Goal: Navigation & Orientation: Go to known website

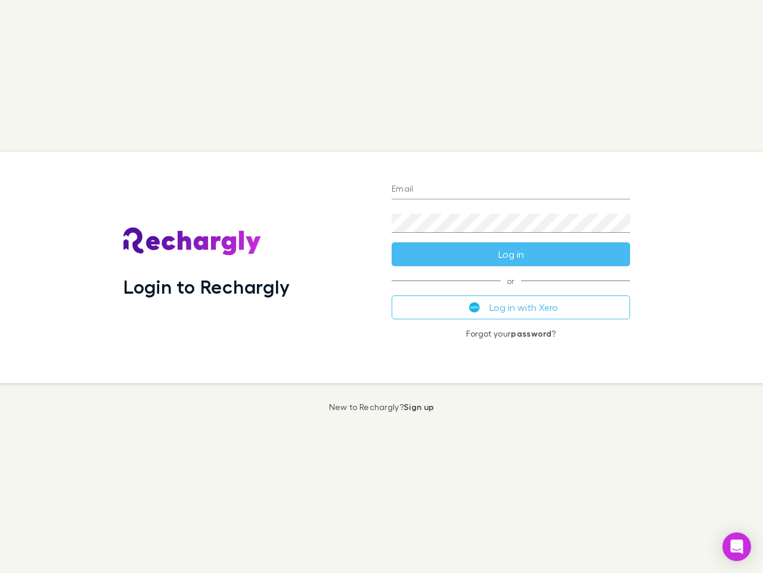
click at [382, 286] on div "Login to Rechargly" at bounding box center [248, 266] width 268 height 231
click at [511, 190] on input "Email" at bounding box center [511, 189] width 239 height 19
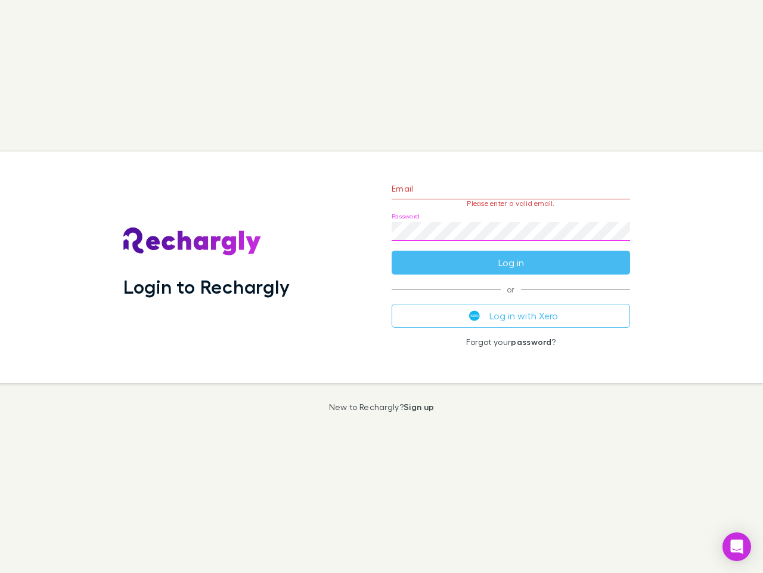
click at [511, 254] on form "Email Please enter a valid email. Password Log in" at bounding box center [511, 223] width 239 height 104
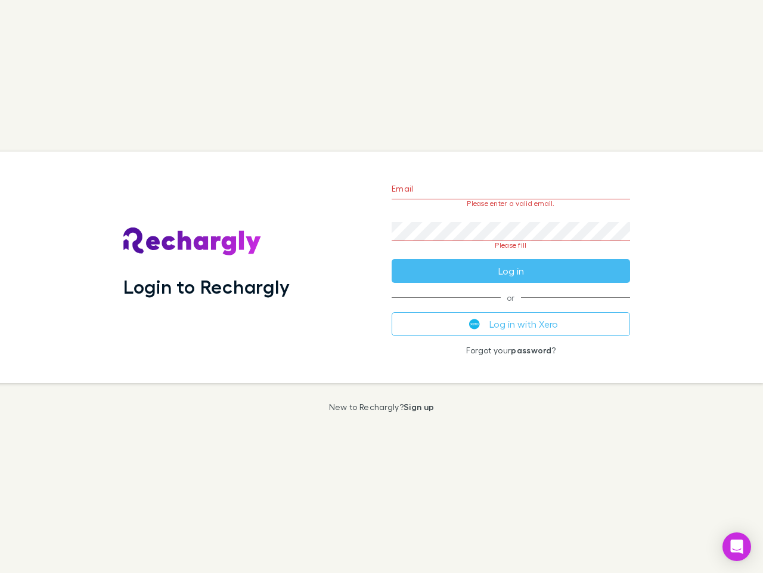
click at [511, 307] on div "Email Please enter a valid email. Password Please fill Log in or Log in with Xe…" at bounding box center [511, 266] width 258 height 231
click at [737, 546] on icon "Open Intercom Messenger" at bounding box center [737, 546] width 13 height 14
